Goal: Task Accomplishment & Management: Use online tool/utility

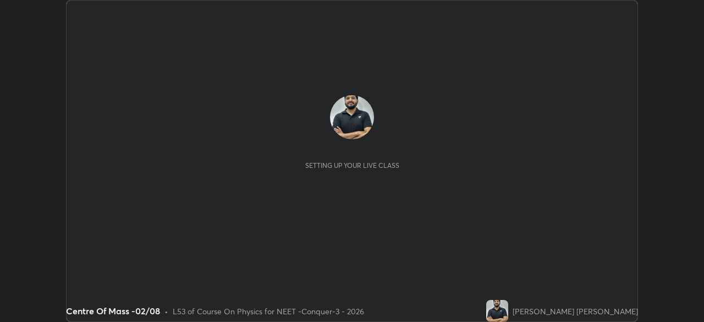
scroll to position [322, 703]
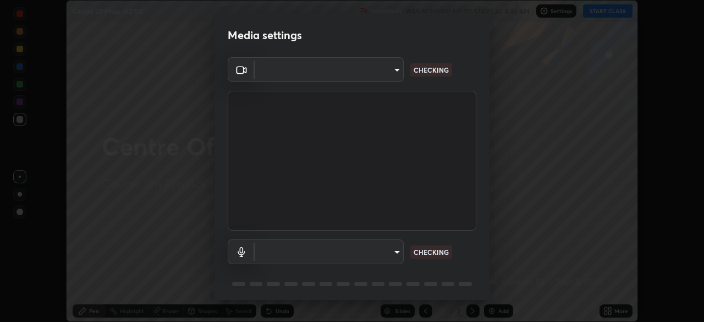
click at [372, 78] on body "Erase all Centre Of Mass -02/08 Recording WAS SCHEDULED TO START AT 8:45 AM Set…" at bounding box center [352, 161] width 704 height 322
click at [367, 75] on div at bounding box center [352, 161] width 704 height 322
type input "cd196dca7ee3473cd0bbb3bb2826c5ea68ab4168b05a595dea54bdb54e95643a"
type input "2bdc10f6ae9c4406f20c9fb49b8a8626d284a2025e191e6973dfb57aa05e85fd"
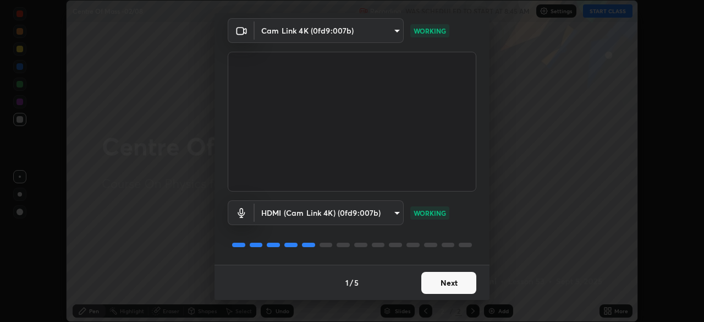
click at [442, 282] on button "Next" at bounding box center [448, 283] width 55 height 22
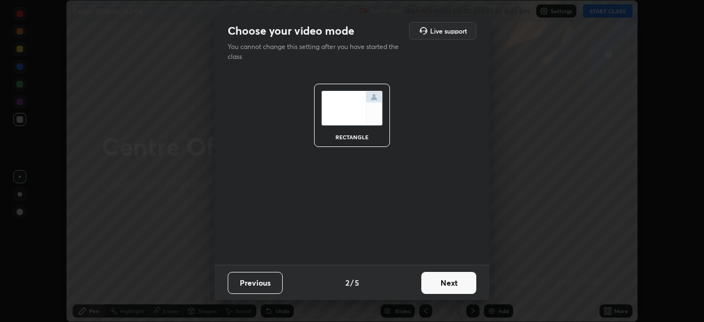
click at [451, 285] on button "Next" at bounding box center [448, 283] width 55 height 22
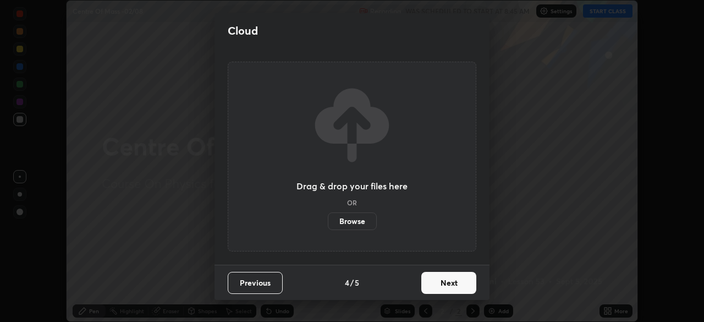
click at [475, 284] on button "Next" at bounding box center [448, 283] width 55 height 22
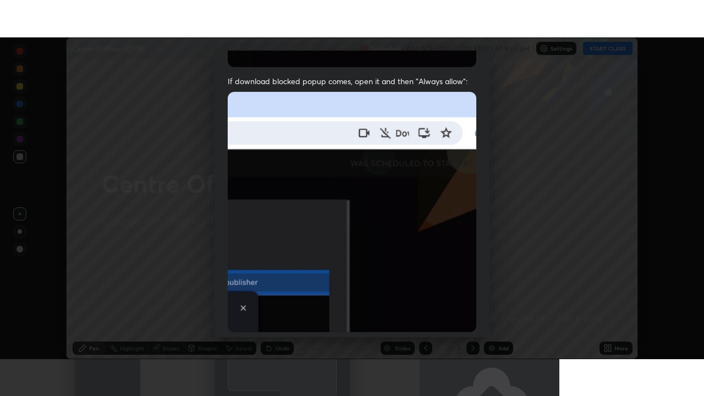
scroll to position [263, 0]
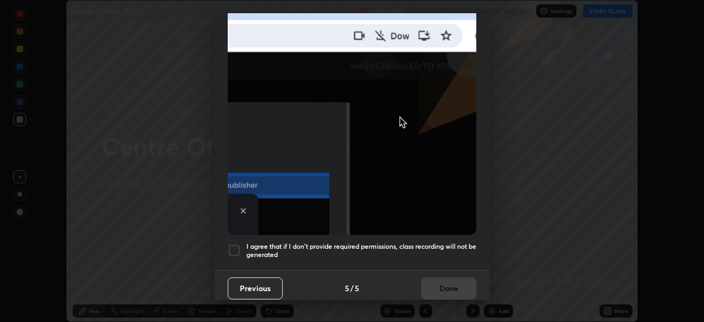
click at [233, 248] on div at bounding box center [234, 250] width 13 height 13
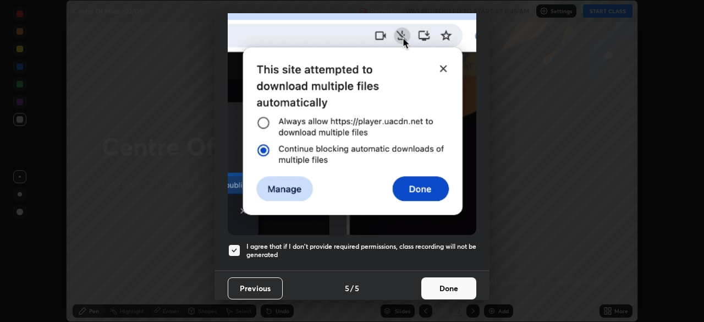
click at [448, 281] on button "Done" at bounding box center [448, 288] width 55 height 22
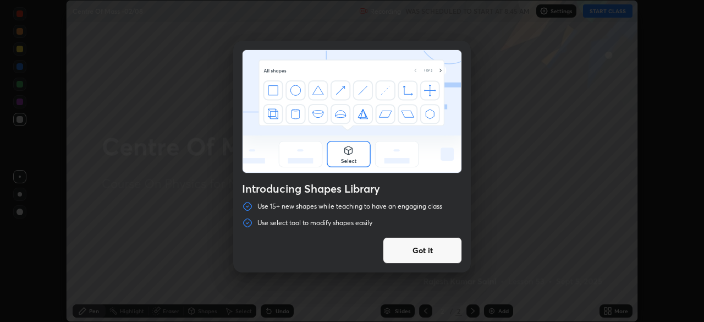
click at [556, 278] on div "Introducing Shapes Library Use 15+ new shapes while teaching to have an engagin…" at bounding box center [352, 161] width 704 height 322
click at [406, 245] on button "Got it" at bounding box center [422, 250] width 79 height 26
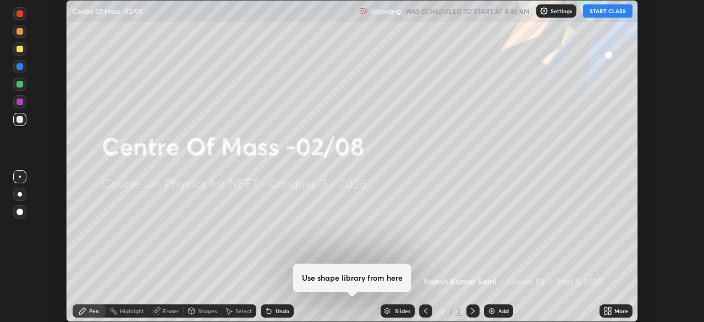
click at [606, 311] on icon at bounding box center [607, 310] width 9 height 9
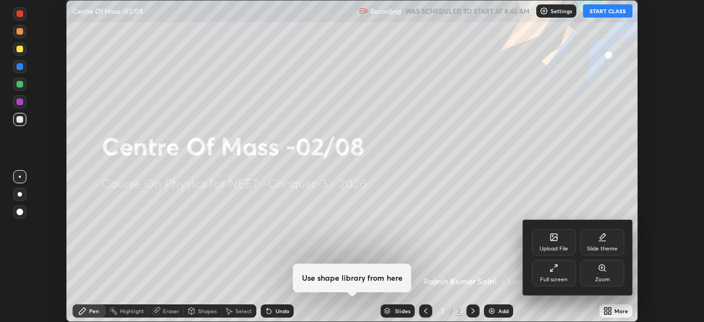
click at [558, 279] on div "Full screen" at bounding box center [554, 280] width 28 height 6
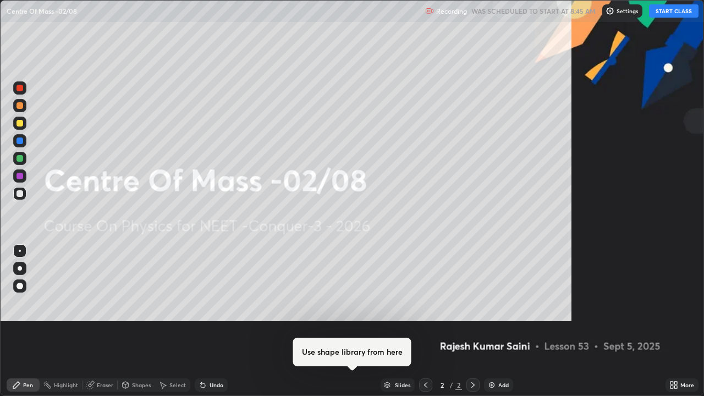
scroll to position [396, 704]
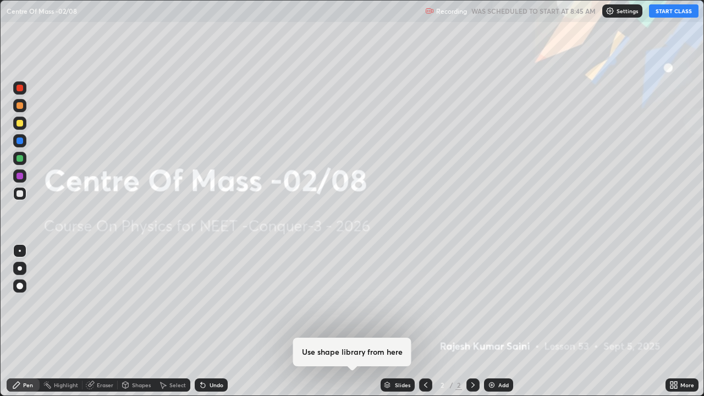
click at [615, 13] on div "Settings" at bounding box center [622, 10] width 40 height 13
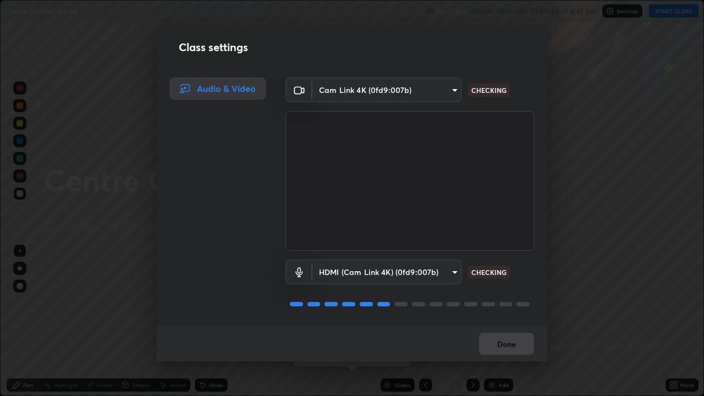
scroll to position [1, 0]
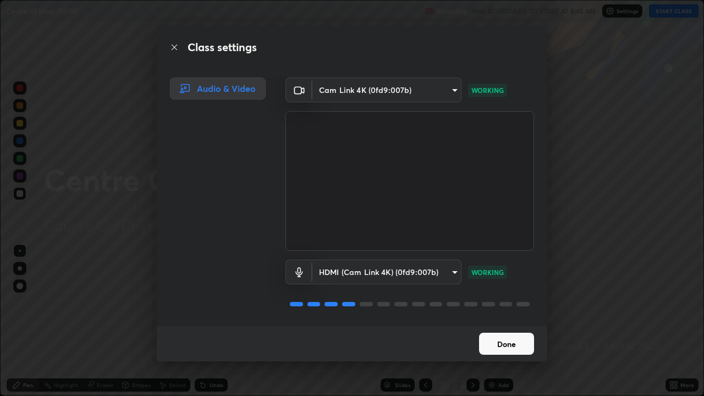
click at [509, 321] on button "Done" at bounding box center [506, 344] width 55 height 22
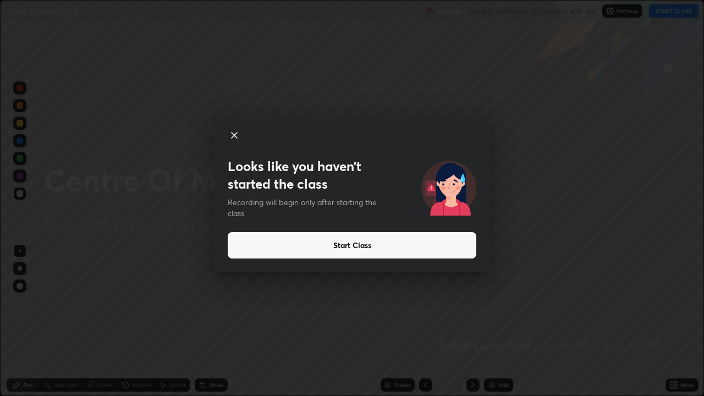
click at [554, 321] on div "Looks like you haven’t started the class Recording will begin only after starti…" at bounding box center [352, 198] width 704 height 396
click at [533, 321] on div "Looks like you haven’t started the class Recording will begin only after starti…" at bounding box center [352, 198] width 704 height 396
click at [540, 321] on div "Looks like you haven’t started the class Recording will begin only after starti…" at bounding box center [352, 198] width 704 height 396
click at [669, 295] on div "Looks like you haven’t started the class Recording will begin only after starti…" at bounding box center [352, 198] width 704 height 396
click at [634, 304] on div "Looks like you haven’t started the class Recording will begin only after starti…" at bounding box center [352, 198] width 704 height 396
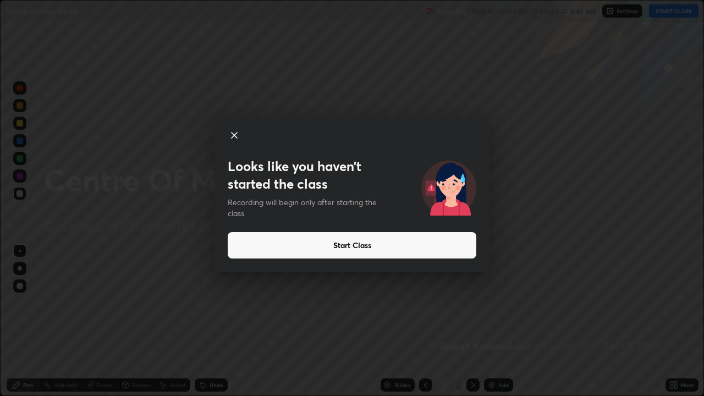
click at [613, 301] on div "Looks like you haven’t started the class Recording will begin only after starti…" at bounding box center [352, 198] width 704 height 396
click at [320, 240] on button "Start Class" at bounding box center [352, 245] width 249 height 26
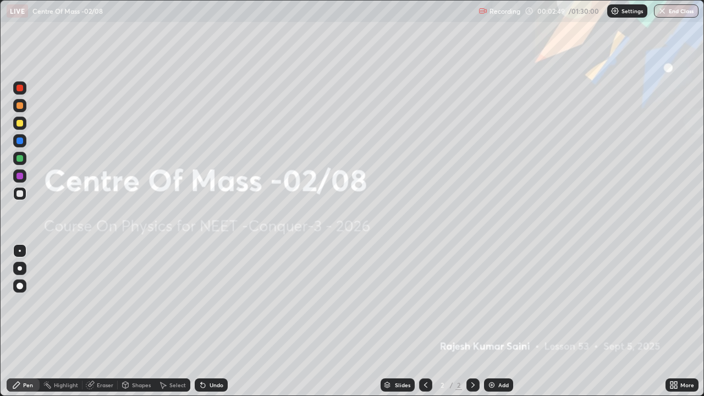
click at [498, 321] on div "Add" at bounding box center [503, 385] width 10 height 6
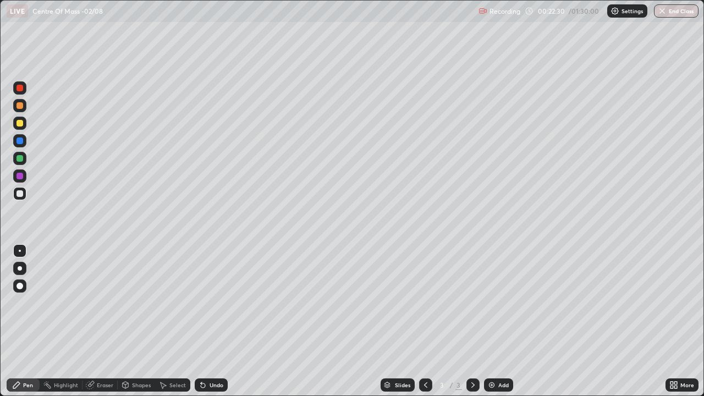
click at [585, 20] on div "Recording 00:22:30 / 01:30:00 Settings End Class" at bounding box center [589, 11] width 220 height 21
click at [664, 11] on img "button" at bounding box center [662, 11] width 9 height 9
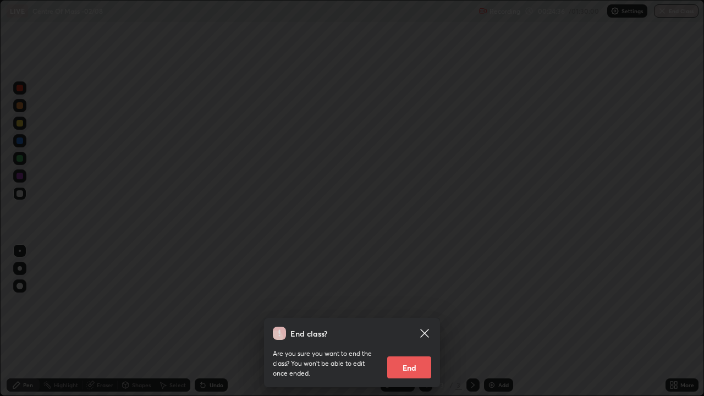
click at [404, 321] on button "End" at bounding box center [409, 367] width 44 height 22
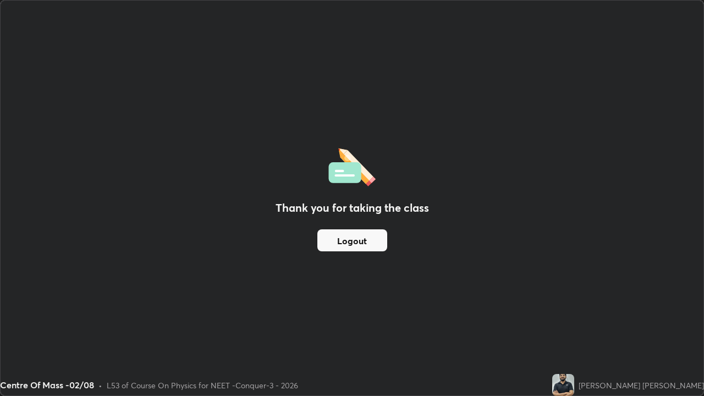
click at [373, 240] on button "Logout" at bounding box center [352, 240] width 70 height 22
click at [356, 240] on button "Logout" at bounding box center [352, 240] width 70 height 22
